Goal: Check status: Check status

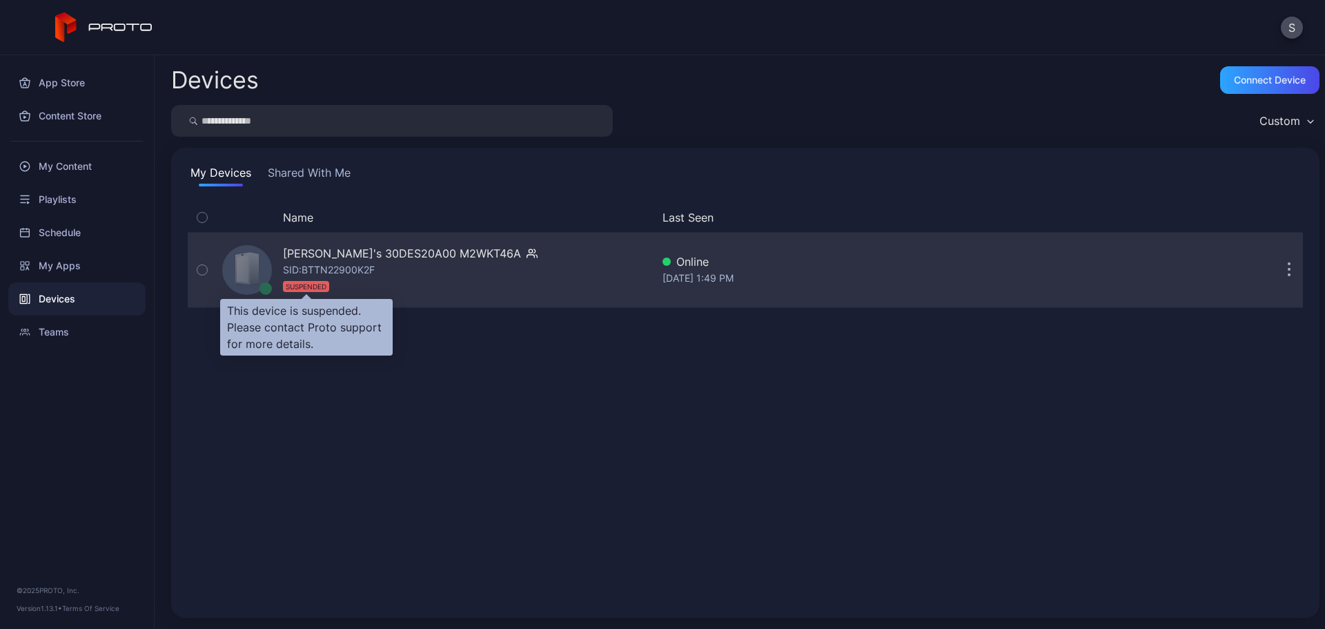
click at [306, 288] on div "SUSPENDED" at bounding box center [306, 286] width 46 height 11
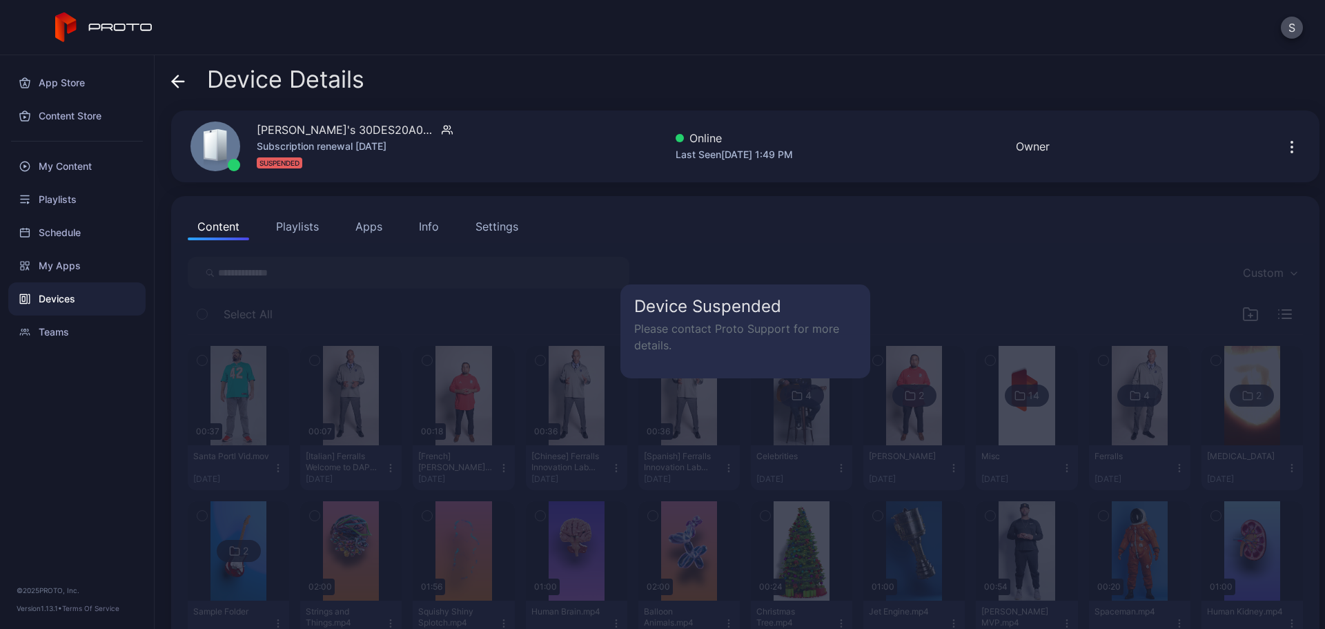
click at [643, 277] on div "Device Suspended Please contact Proto Support for more details." at bounding box center [745, 605] width 1143 height 724
click at [170, 68] on div "Device Details [PERSON_NAME]'s 30DES20A00 M2WKT46A Subscription renewal [DATE] …" at bounding box center [740, 342] width 1171 height 574
click at [182, 82] on icon at bounding box center [178, 82] width 14 height 14
